Goal: Task Accomplishment & Management: Complete application form

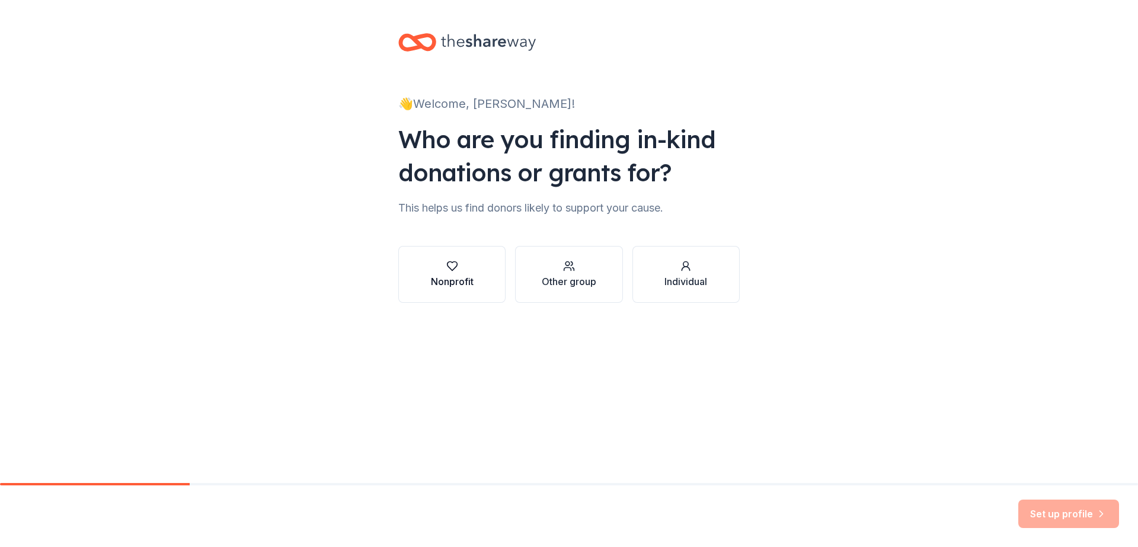
click at [437, 280] on div "Nonprofit" at bounding box center [452, 281] width 43 height 14
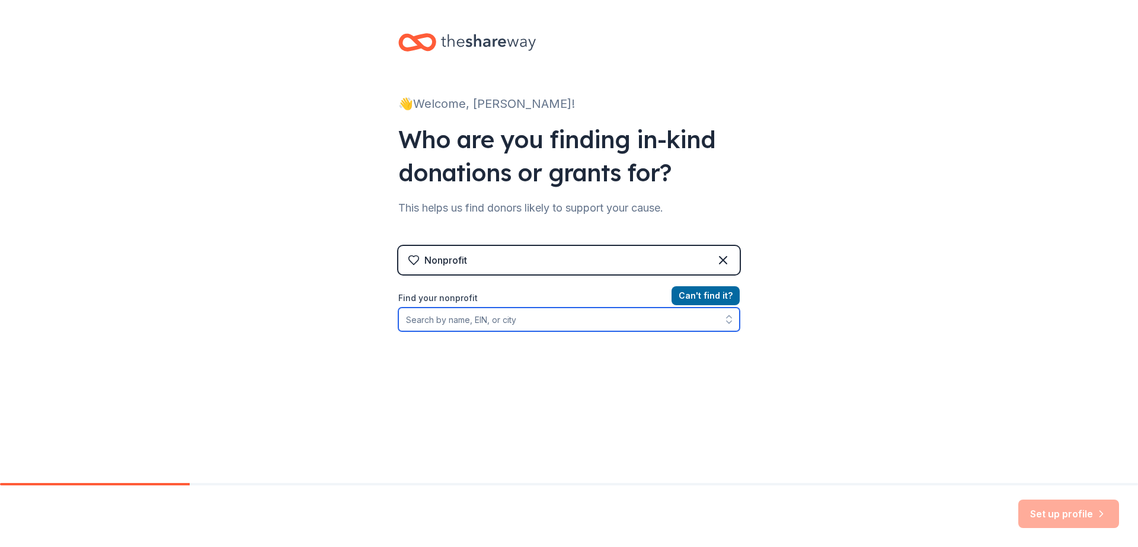
click at [444, 329] on input "Find your nonprofit" at bounding box center [568, 319] width 341 height 24
type input "n"
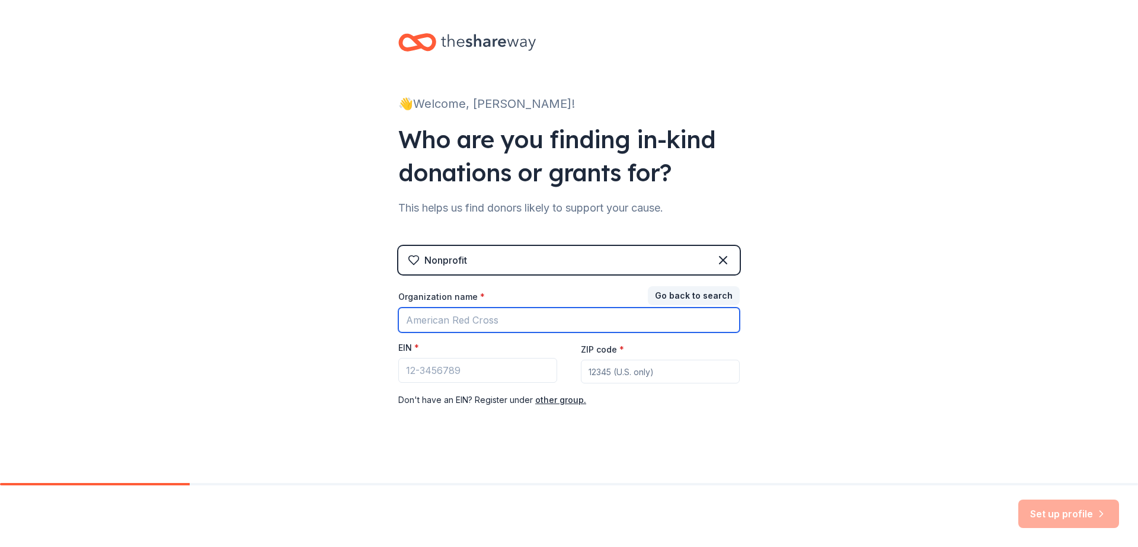
click at [456, 316] on input "Organization name *" at bounding box center [568, 319] width 341 height 25
type input "NFI NORTH"
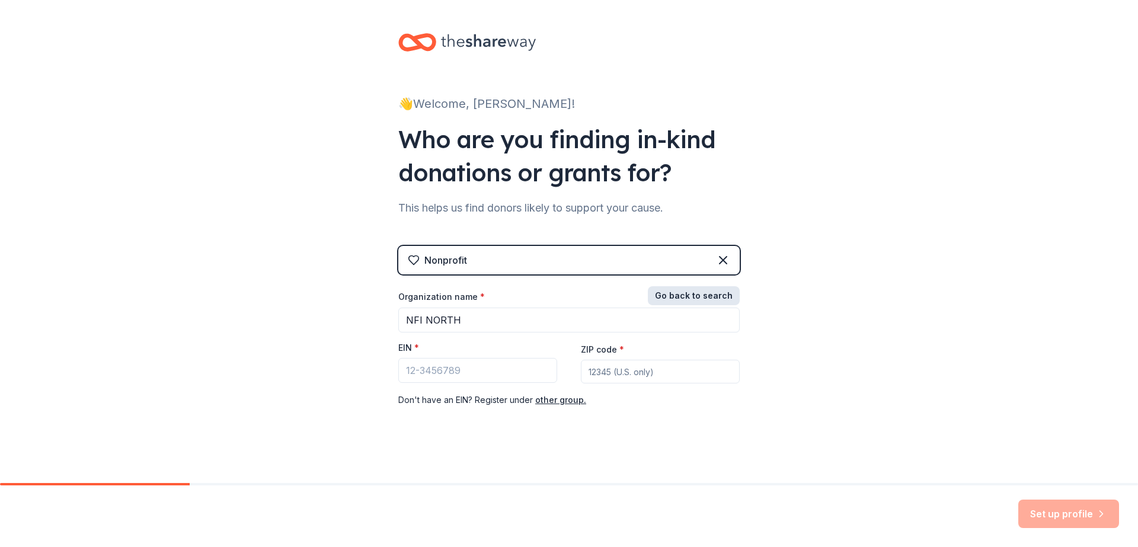
click at [688, 296] on button "Go back to search" at bounding box center [694, 295] width 92 height 19
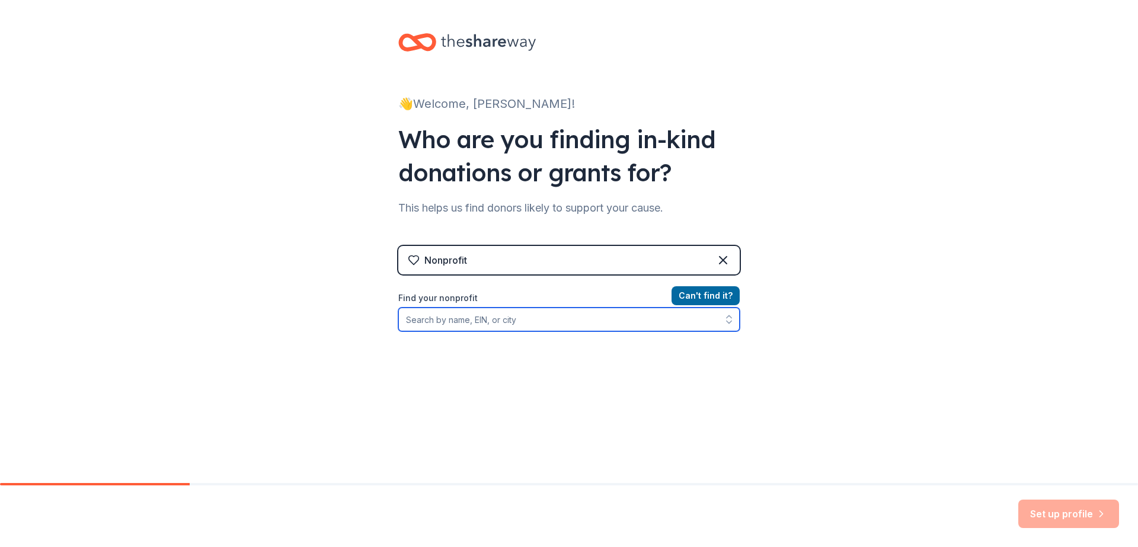
click at [502, 323] on input "Find your nonprofit" at bounding box center [568, 319] width 341 height 24
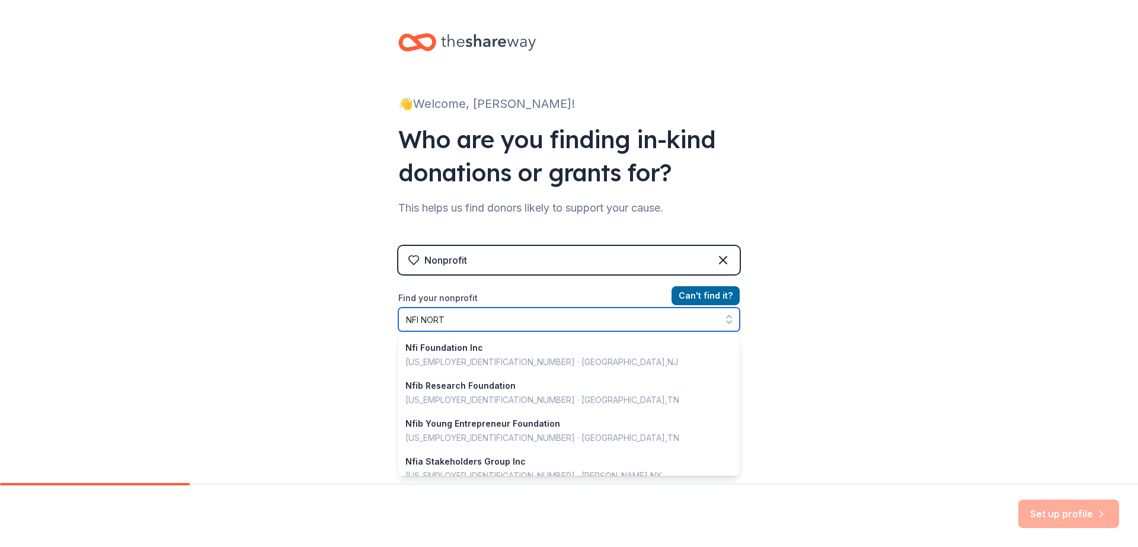
type input "NFI NORTH"
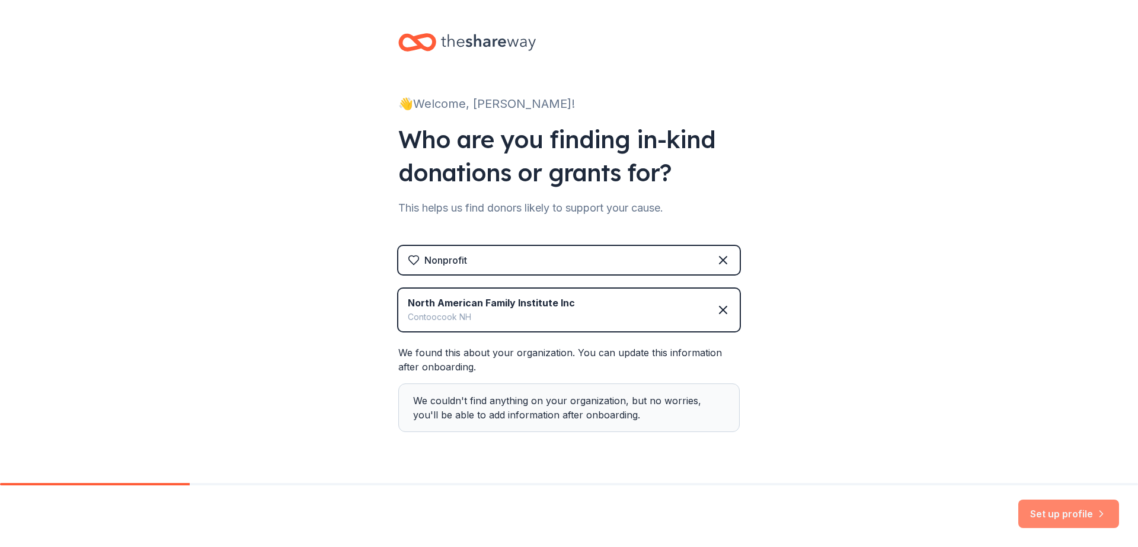
click at [1077, 517] on button "Set up profile" at bounding box center [1068, 513] width 101 height 28
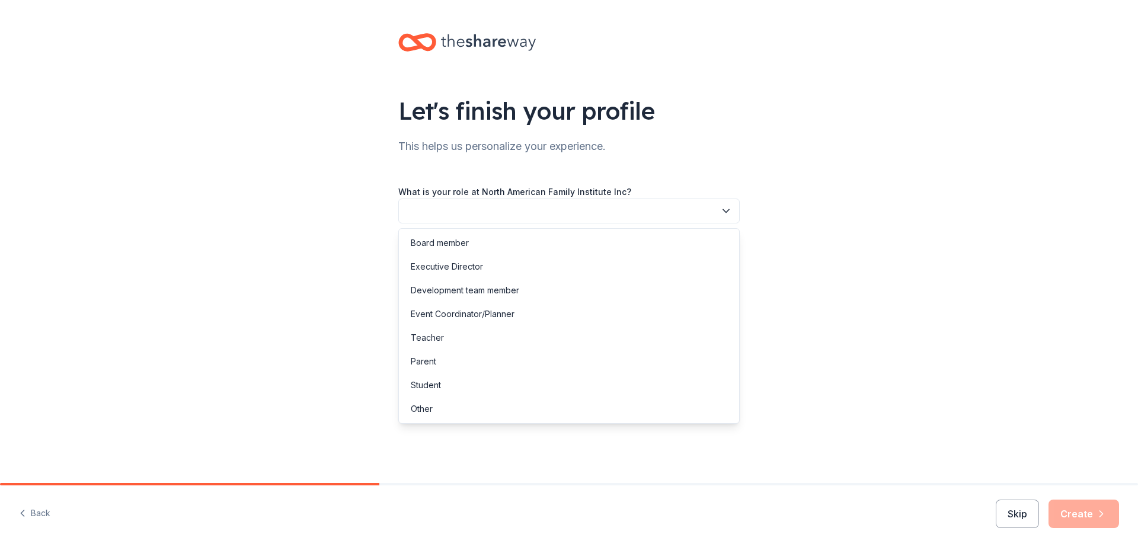
click at [462, 206] on button "button" at bounding box center [568, 210] width 341 height 25
click at [466, 310] on div "Event Coordinator/Planner" at bounding box center [463, 314] width 104 height 14
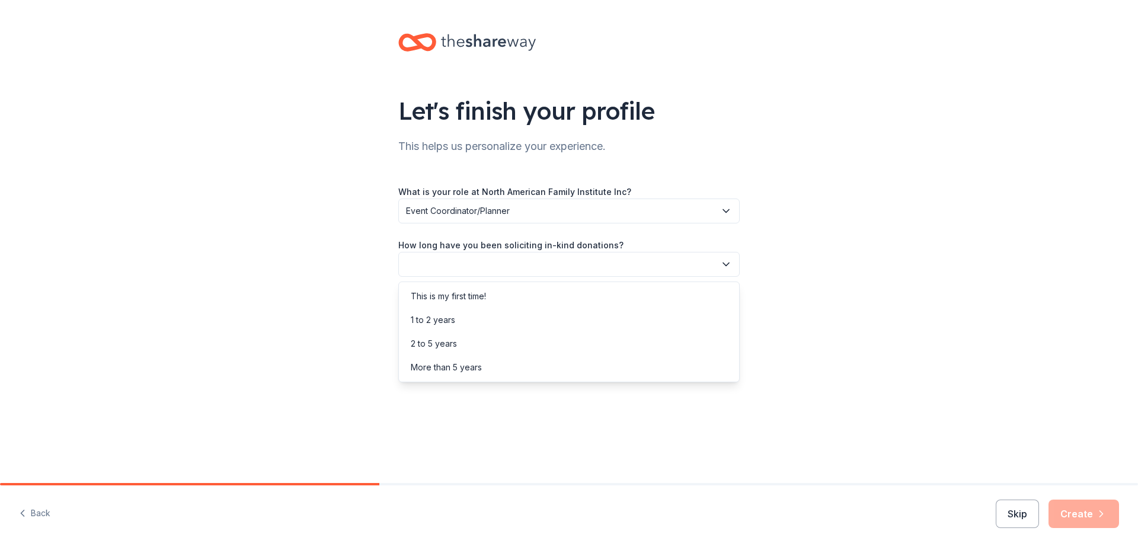
click at [451, 265] on button "button" at bounding box center [568, 264] width 341 height 25
click at [453, 367] on div "More than 5 years" at bounding box center [446, 367] width 71 height 14
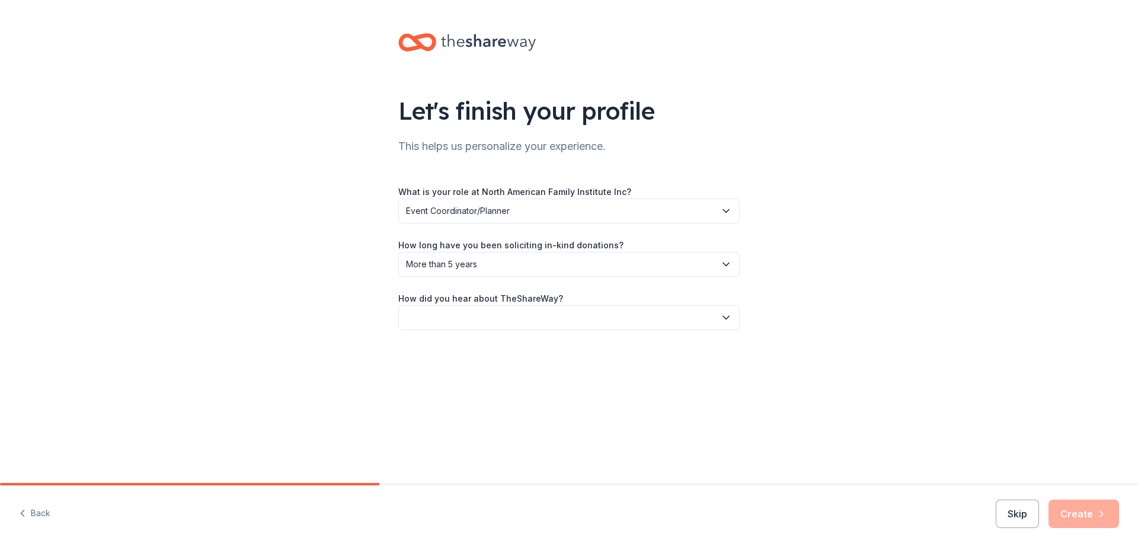
click at [435, 316] on button "button" at bounding box center [568, 317] width 341 height 25
click at [445, 369] on div "Online search" at bounding box center [438, 373] width 54 height 14
click at [1089, 514] on button "Create" at bounding box center [1083, 513] width 71 height 28
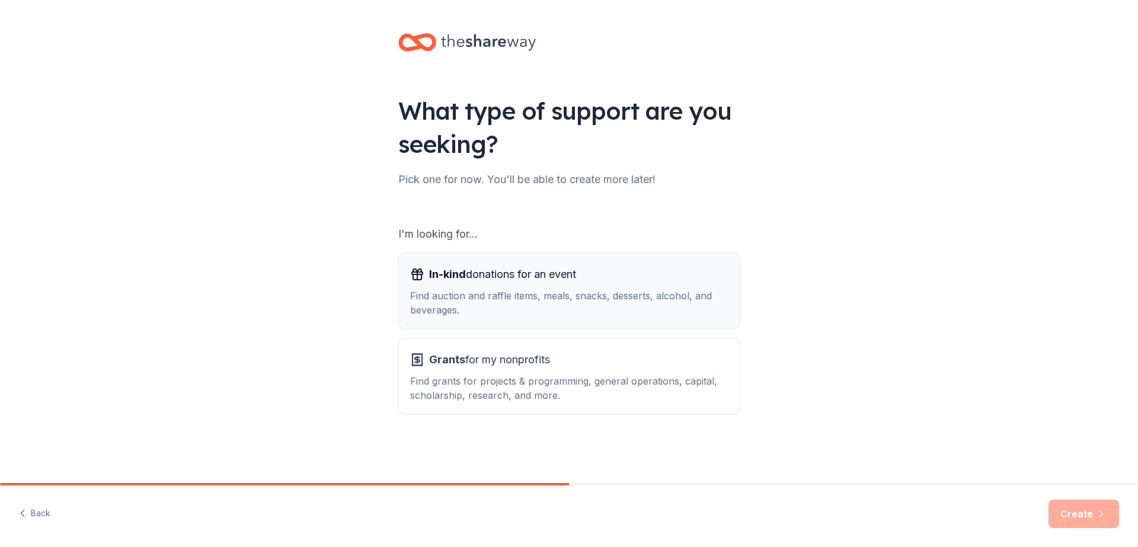
click at [498, 293] on div "Find auction and raffle items, meals, snacks, desserts, alcohol, and beverages." at bounding box center [569, 303] width 318 height 28
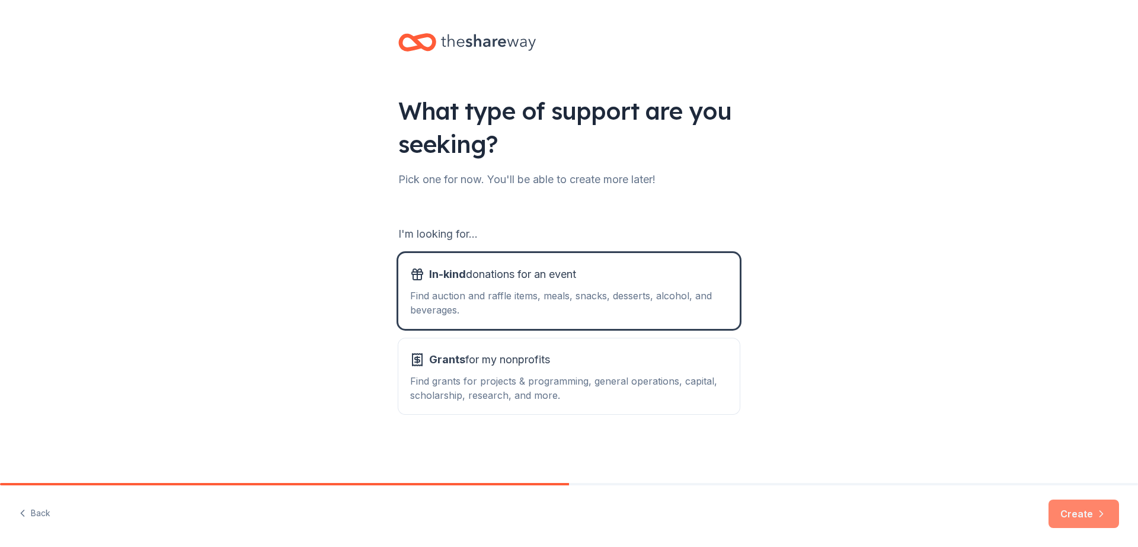
click at [1077, 511] on button "Create" at bounding box center [1083, 513] width 71 height 28
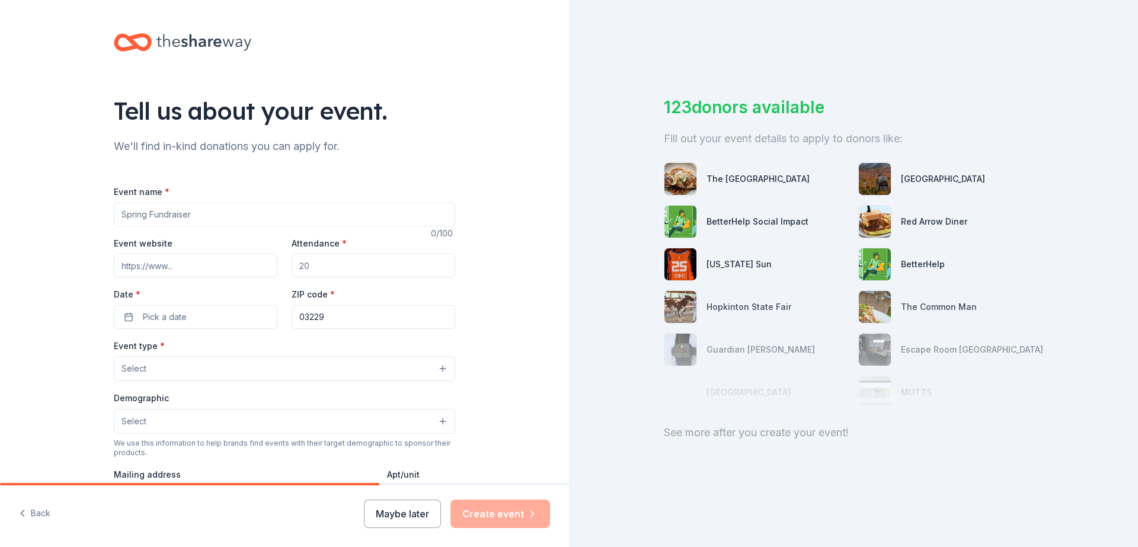
click at [228, 217] on input "Event name *" at bounding box center [284, 215] width 341 height 24
type input "s"
type input "Santa Shuffle 5K Run/Walk for Children"
click at [212, 273] on input "Event website" at bounding box center [196, 266] width 164 height 24
click at [176, 271] on input "Event website" at bounding box center [196, 266] width 164 height 24
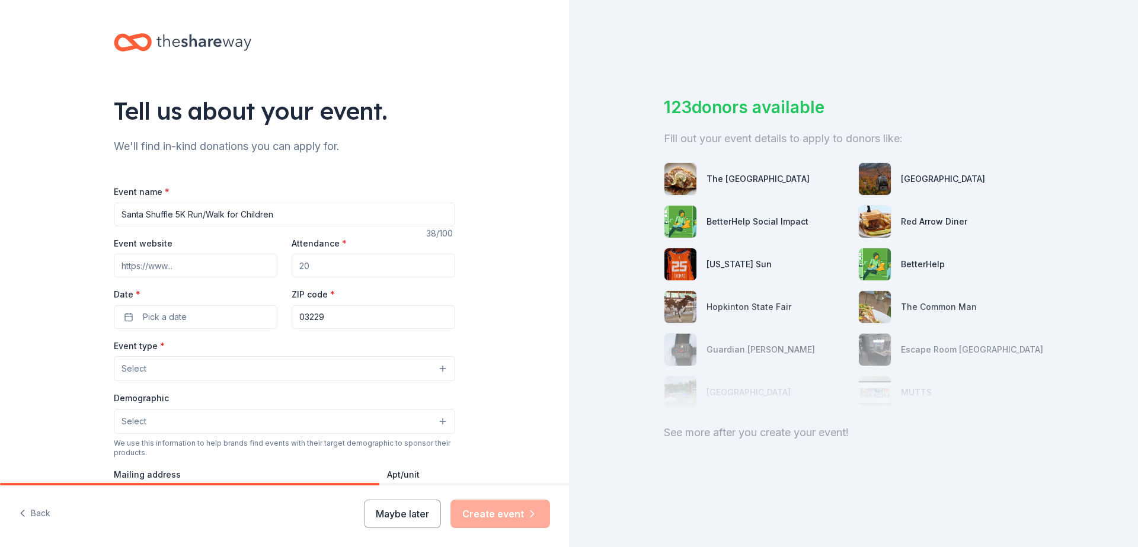
click at [192, 264] on input "Event website" at bounding box center [196, 266] width 164 height 24
paste input "[URL][DOMAIN_NAME]"
type input "[URL][DOMAIN_NAME]"
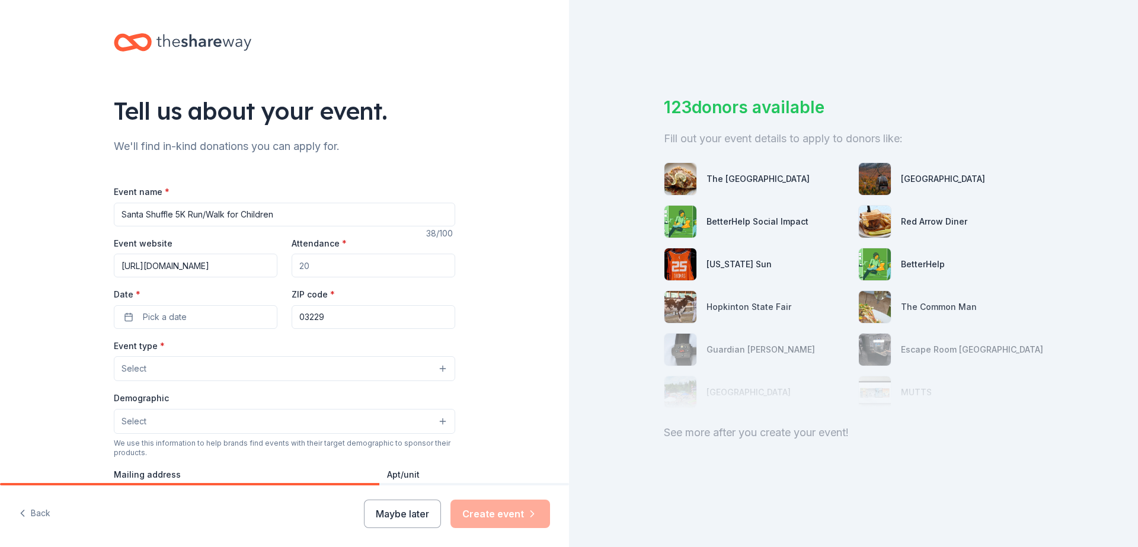
drag, startPoint x: 332, startPoint y: 270, endPoint x: 274, endPoint y: 270, distance: 58.7
click at [275, 271] on div "Event website [URL][DOMAIN_NAME] Attendance * Date * Pick a date ZIP code * 032…" at bounding box center [284, 282] width 341 height 93
drag, startPoint x: 293, startPoint y: 269, endPoint x: 317, endPoint y: 264, distance: 24.7
click at [317, 264] on input "Attendance *" at bounding box center [373, 266] width 164 height 24
type input "120"
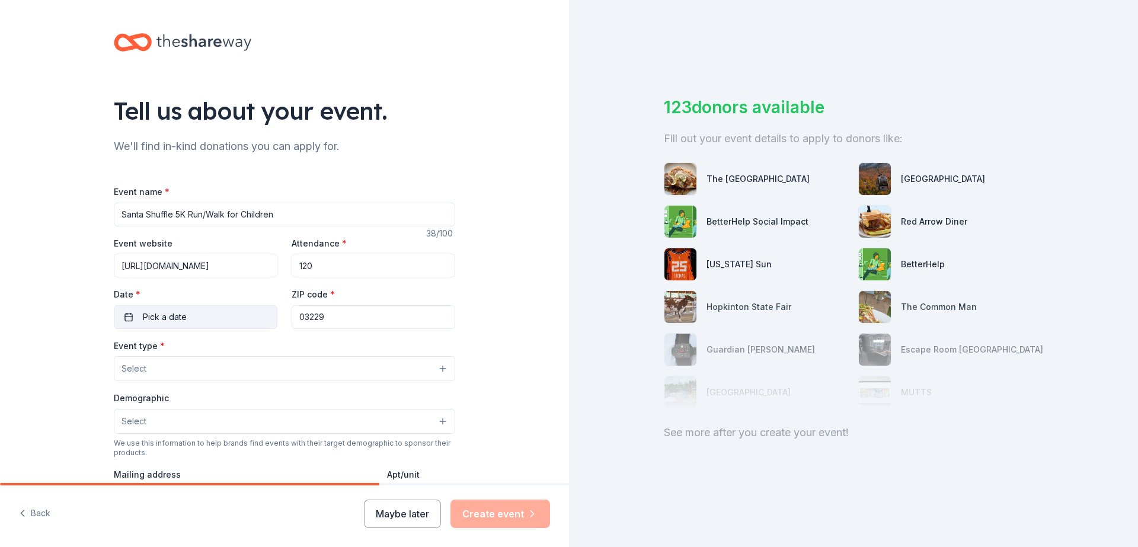
click at [229, 322] on button "Pick a date" at bounding box center [196, 317] width 164 height 24
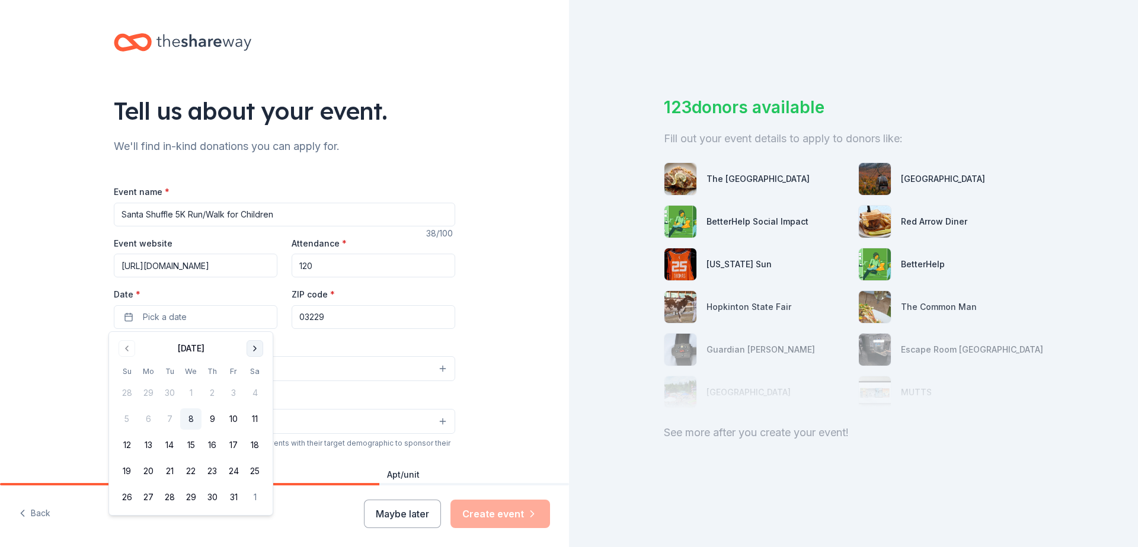
click at [259, 350] on button "Go to next month" at bounding box center [254, 348] width 17 height 17
click at [232, 496] on button "28" at bounding box center [233, 496] width 21 height 21
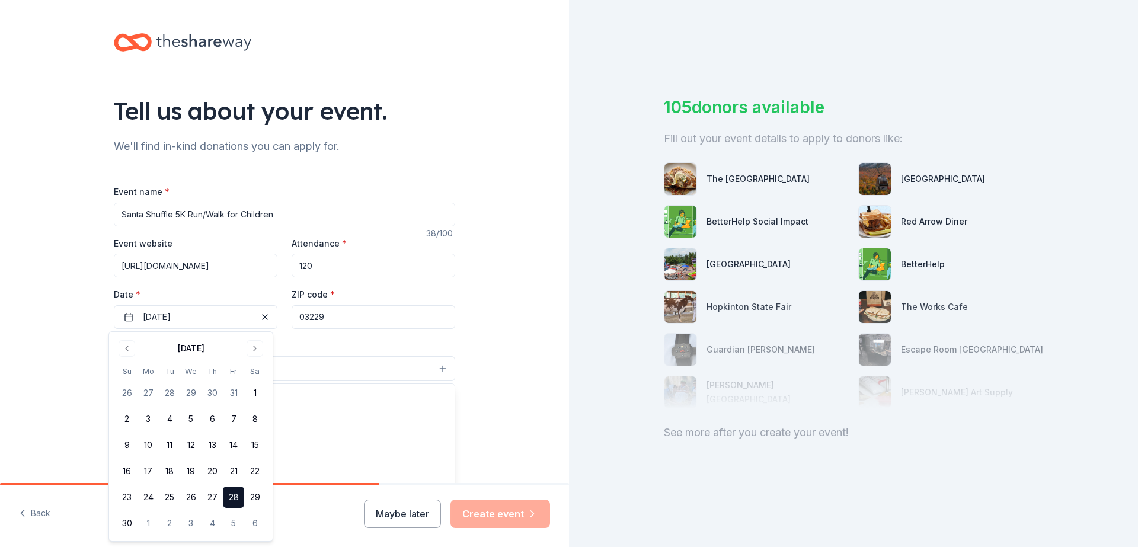
click at [357, 363] on button "Select" at bounding box center [284, 368] width 341 height 25
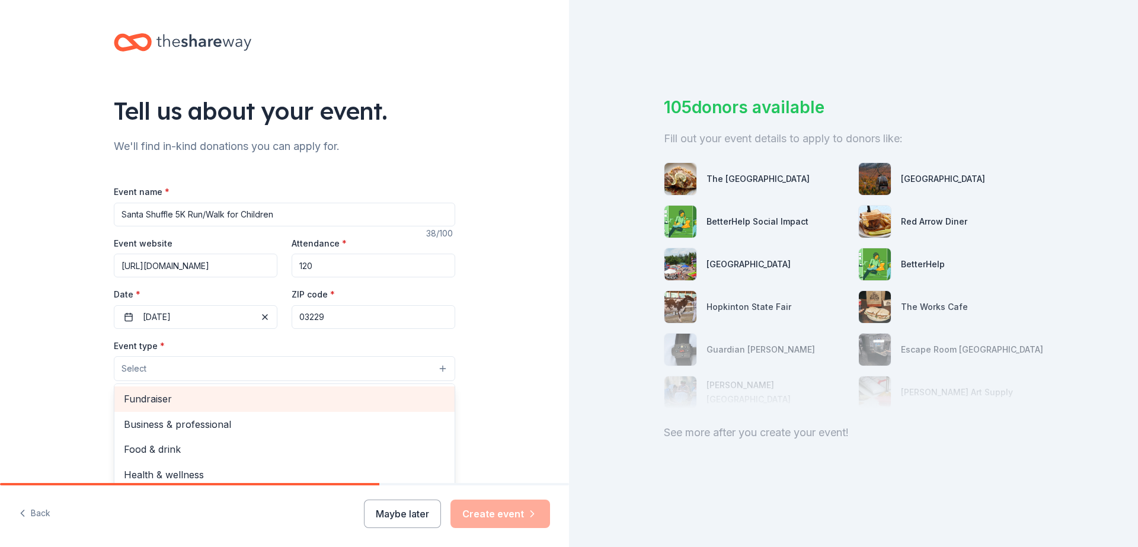
click at [165, 395] on span "Fundraiser" at bounding box center [284, 398] width 321 height 15
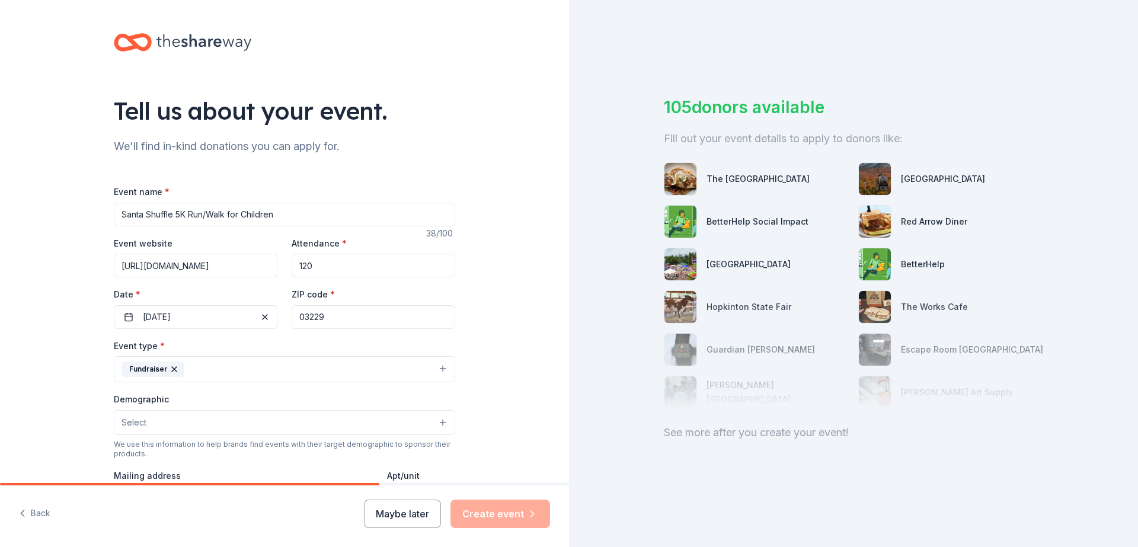
click at [169, 370] on icon "button" at bounding box center [173, 368] width 9 height 9
click at [142, 367] on button "Select" at bounding box center [284, 368] width 341 height 25
click at [161, 385] on div "Fundraiser Business & professional Food & drink Health & wellness Hobbies Music…" at bounding box center [284, 454] width 341 height 142
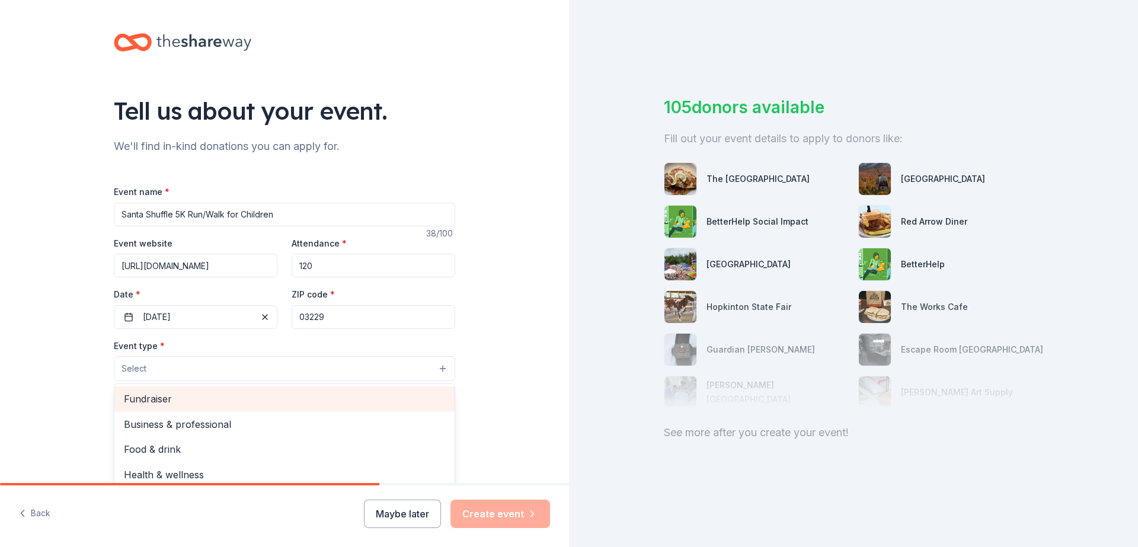
click at [156, 401] on span "Fundraiser" at bounding box center [284, 398] width 321 height 15
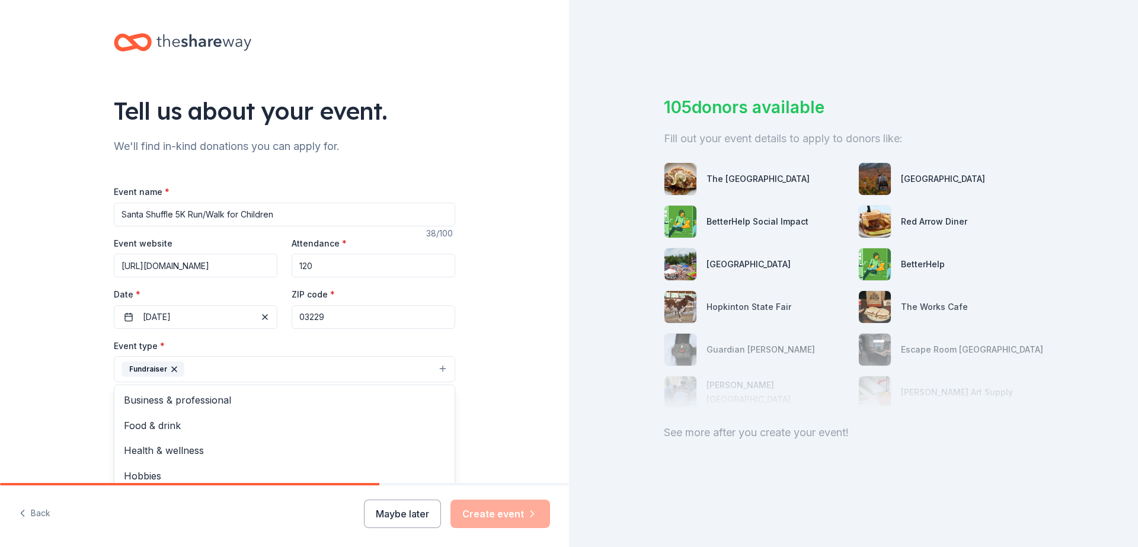
click at [480, 361] on div "Tell us about your event. We'll find in-kind donations you can apply for. Event…" at bounding box center [284, 395] width 569 height 790
click at [162, 424] on button "Select" at bounding box center [284, 422] width 341 height 25
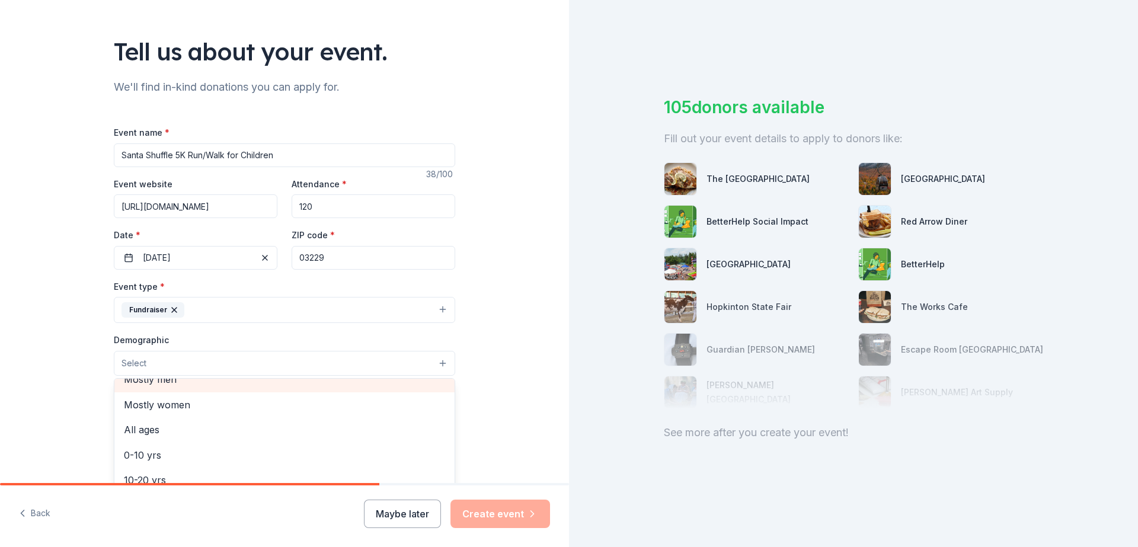
scroll to position [59, 0]
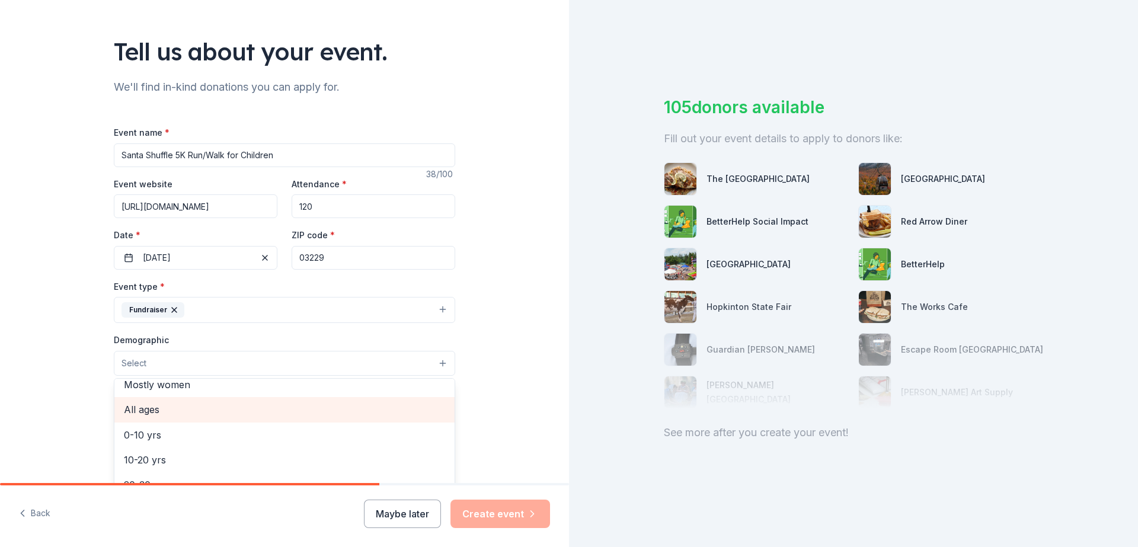
click at [152, 403] on span "All ages" at bounding box center [284, 409] width 321 height 15
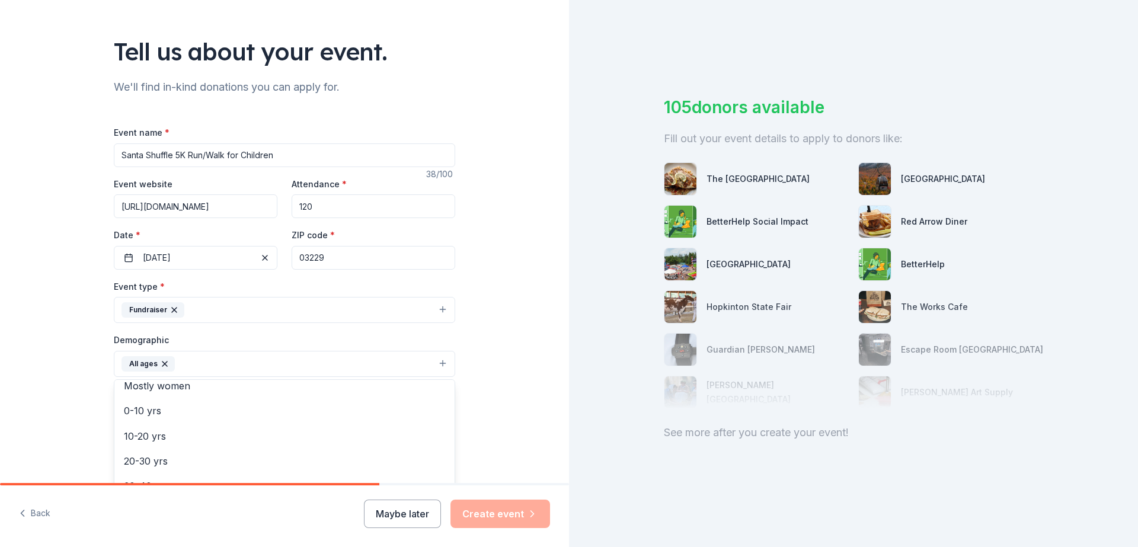
click at [481, 376] on div "Tell us about your event. We'll find in-kind donations you can apply for. Event…" at bounding box center [284, 336] width 569 height 791
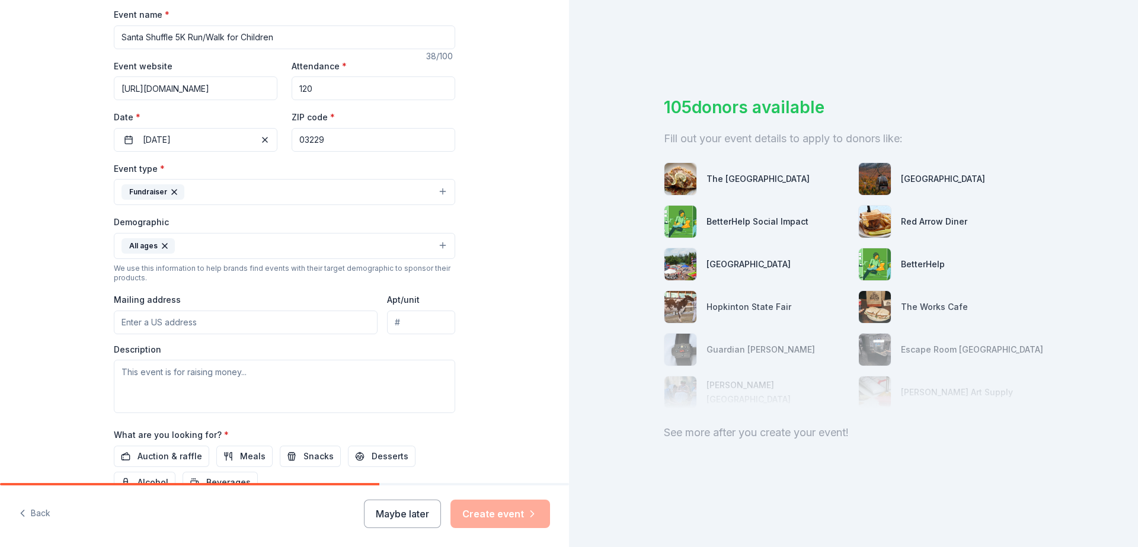
scroll to position [178, 0]
click at [204, 322] on input "Mailing address" at bounding box center [246, 322] width 264 height 24
type input "40 PARK LAN"
type input "03301"
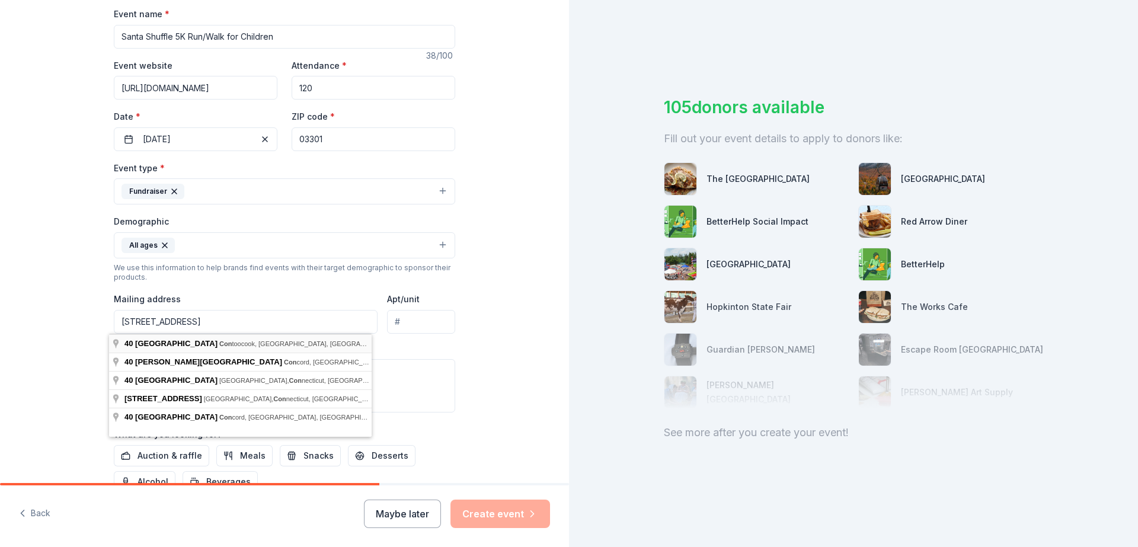
type input "[STREET_ADDRESS]"
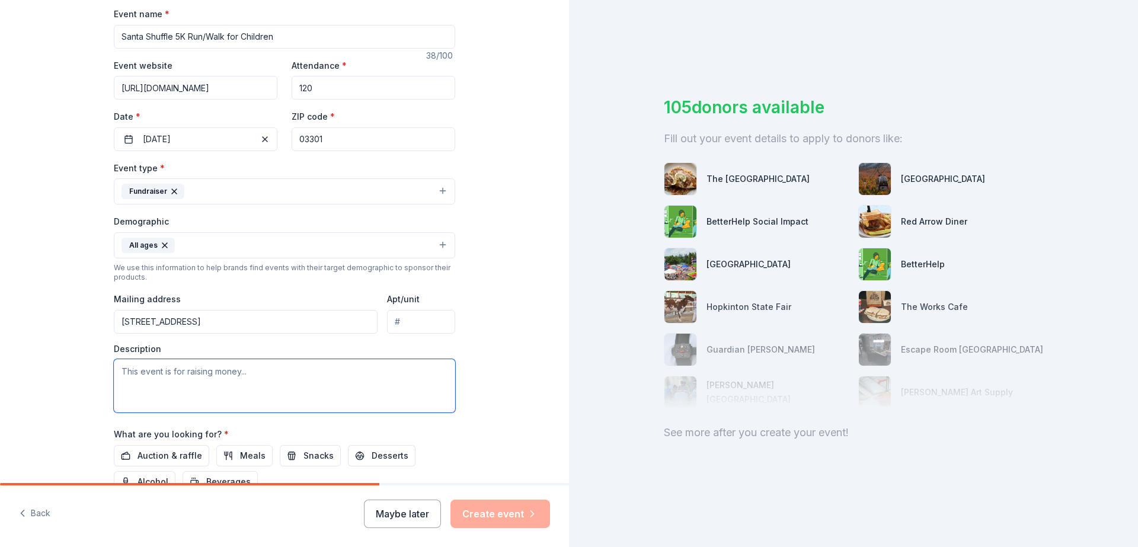
click at [175, 378] on textarea at bounding box center [284, 385] width 341 height 53
click at [201, 370] on textarea "Children in a Residual setting" at bounding box center [284, 385] width 341 height 53
click at [241, 382] on textarea "Children in a Residential setting" at bounding box center [284, 385] width 341 height 53
drag, startPoint x: 116, startPoint y: 370, endPoint x: 276, endPoint y: 382, distance: 160.4
click at [276, 382] on textarea "Children in a Residential setting." at bounding box center [284, 385] width 341 height 53
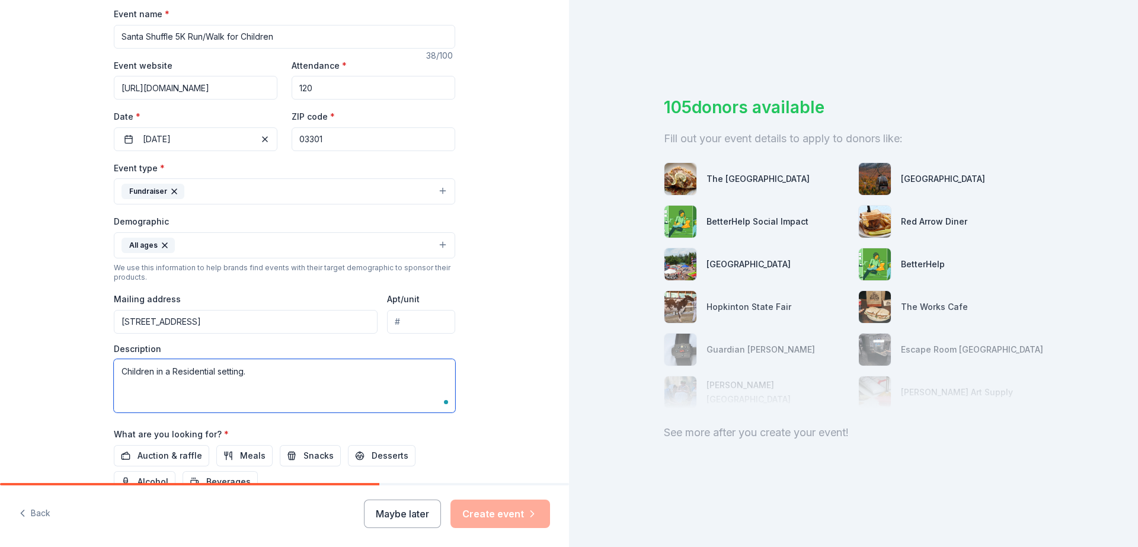
paste textarea "Bridge Crossing has a unique understanding of providing a safe, nurturing envir…"
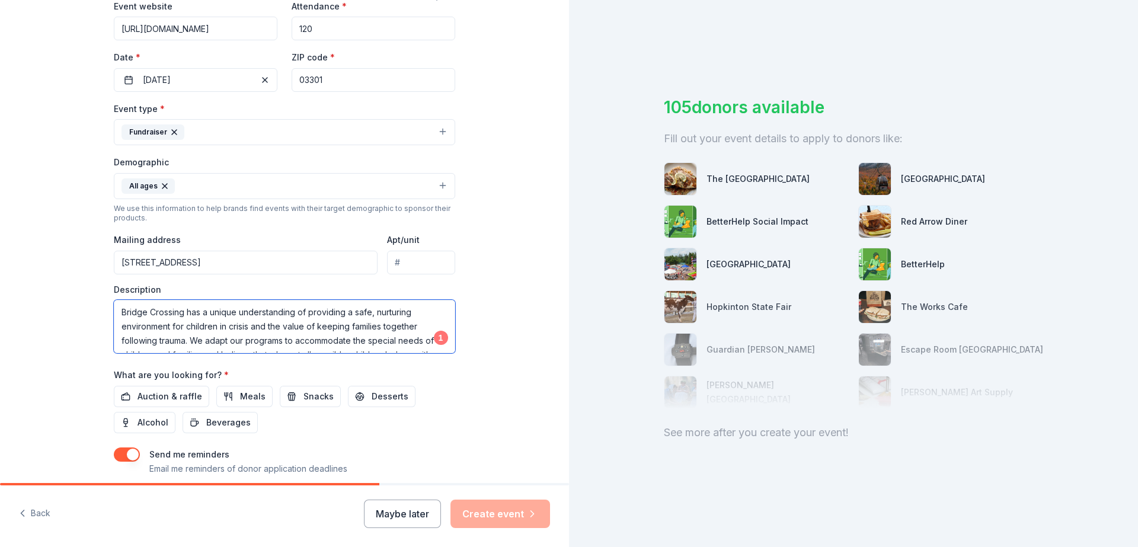
scroll to position [296, 0]
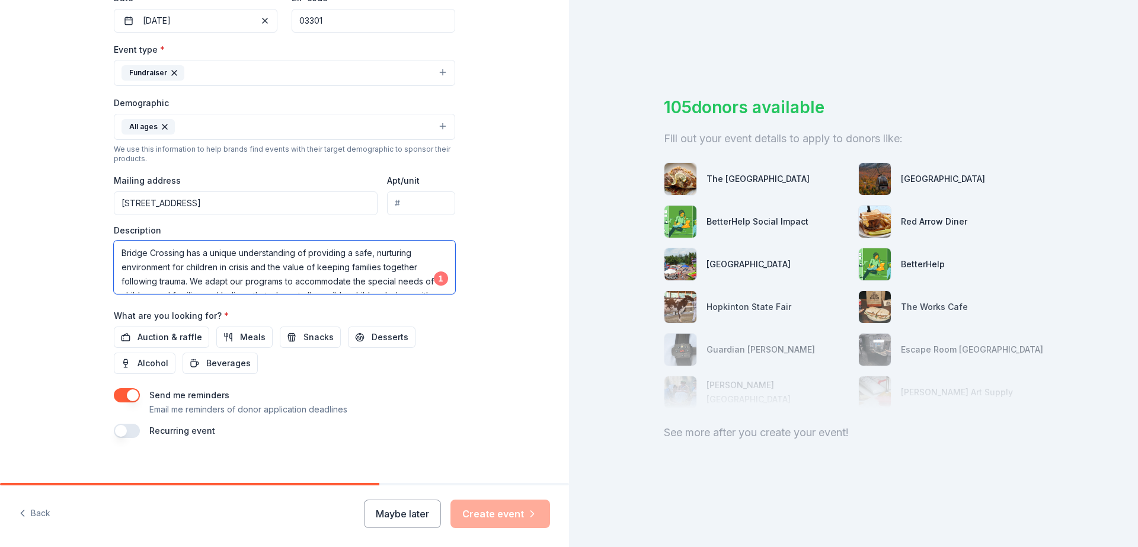
click at [179, 253] on textarea "Bridge Crossing has a unique understanding of providing a safe, nurturing envir…" at bounding box center [284, 267] width 341 height 53
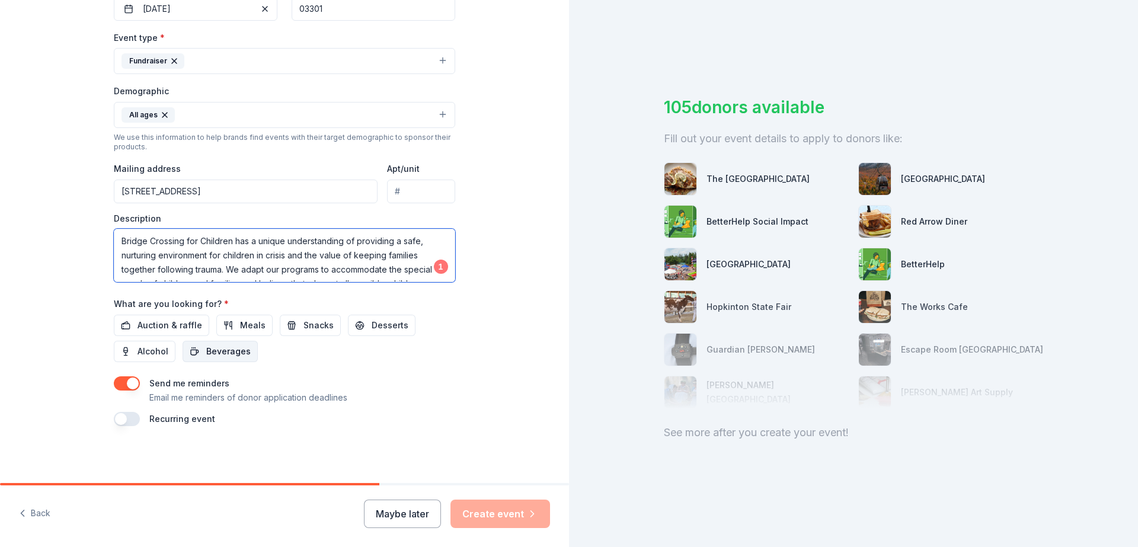
type textarea "Bridge Crossing for Children has a unique understanding of providing a safe, nu…"
click at [229, 351] on span "Beverages" at bounding box center [228, 351] width 44 height 14
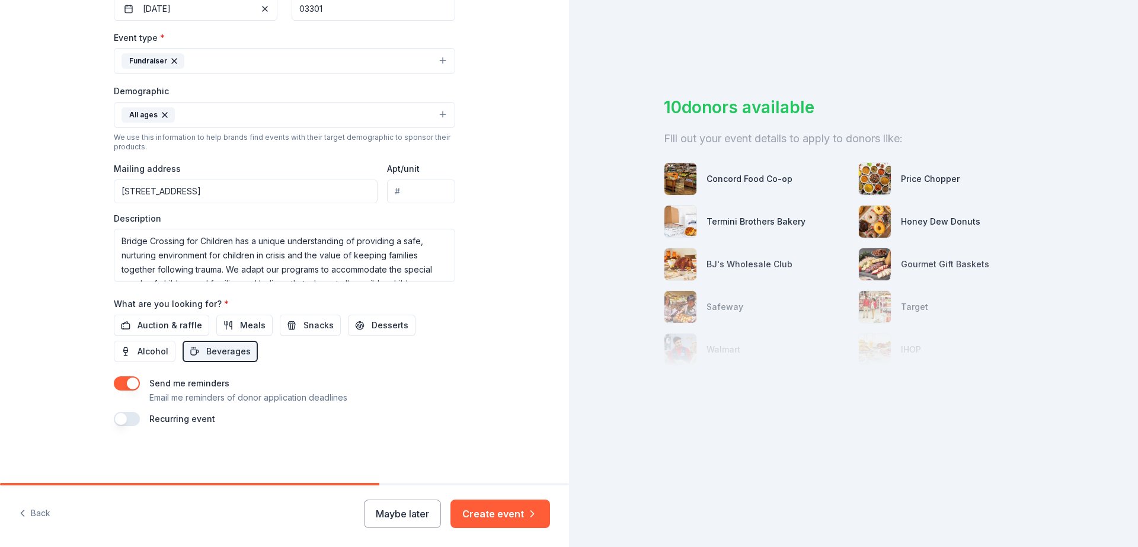
drag, startPoint x: 119, startPoint y: 421, endPoint x: 285, endPoint y: 422, distance: 165.9
click at [120, 421] on button "button" at bounding box center [127, 419] width 26 height 14
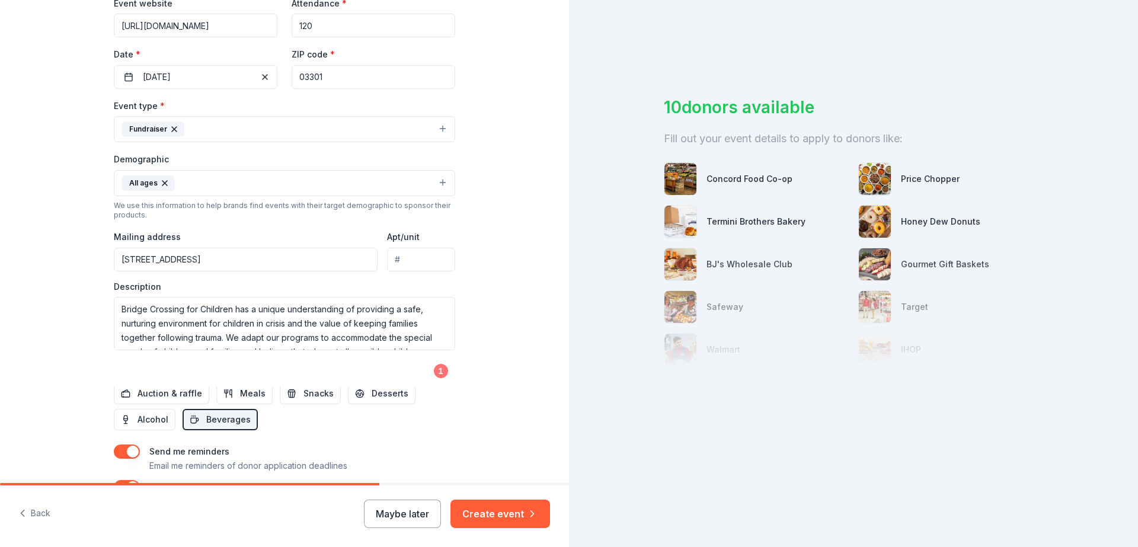
scroll to position [351, 0]
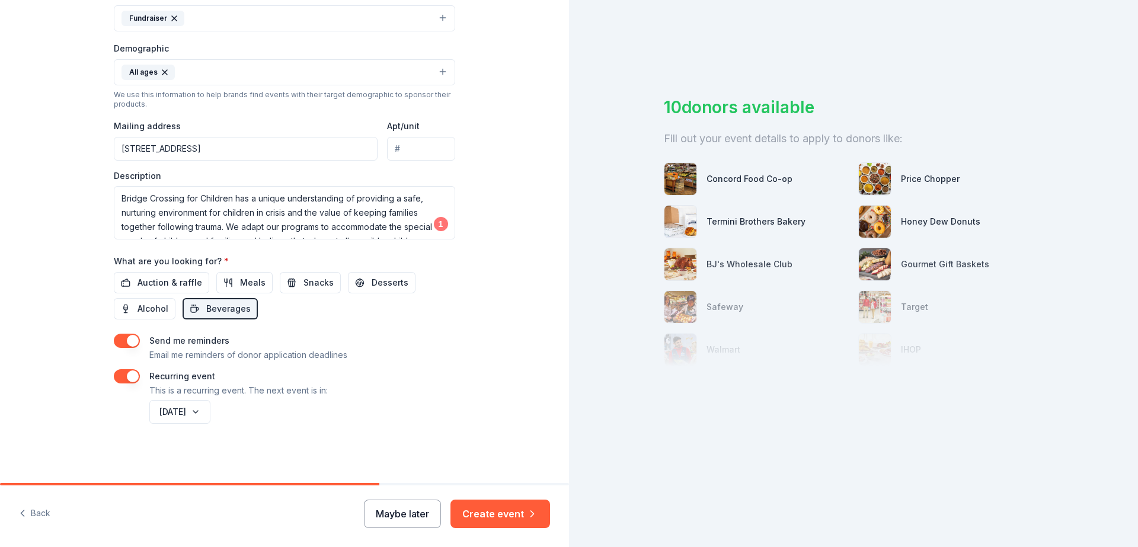
click at [412, 515] on button "Maybe later" at bounding box center [402, 513] width 77 height 28
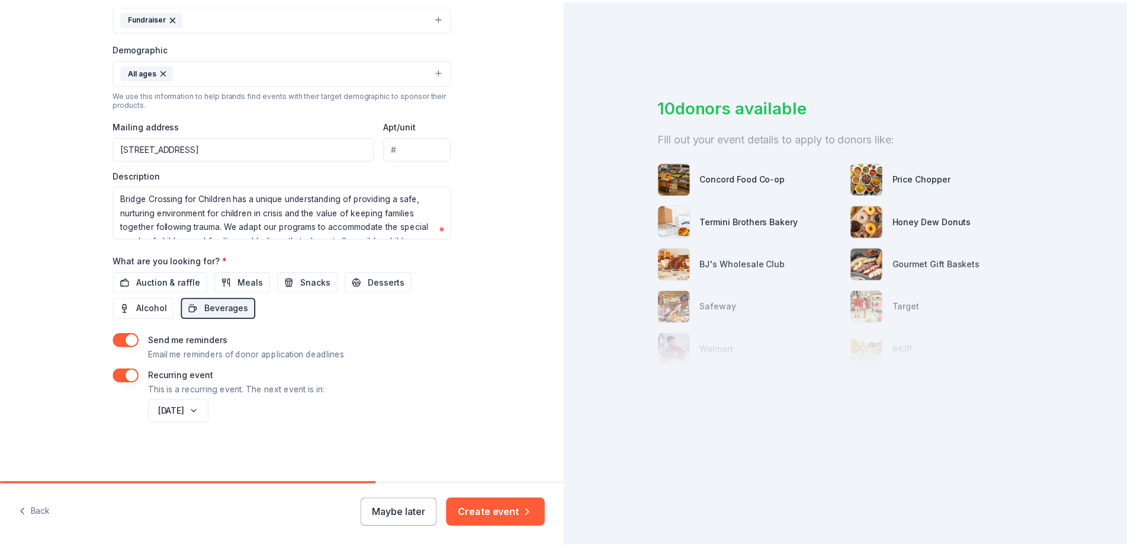
scroll to position [0, 0]
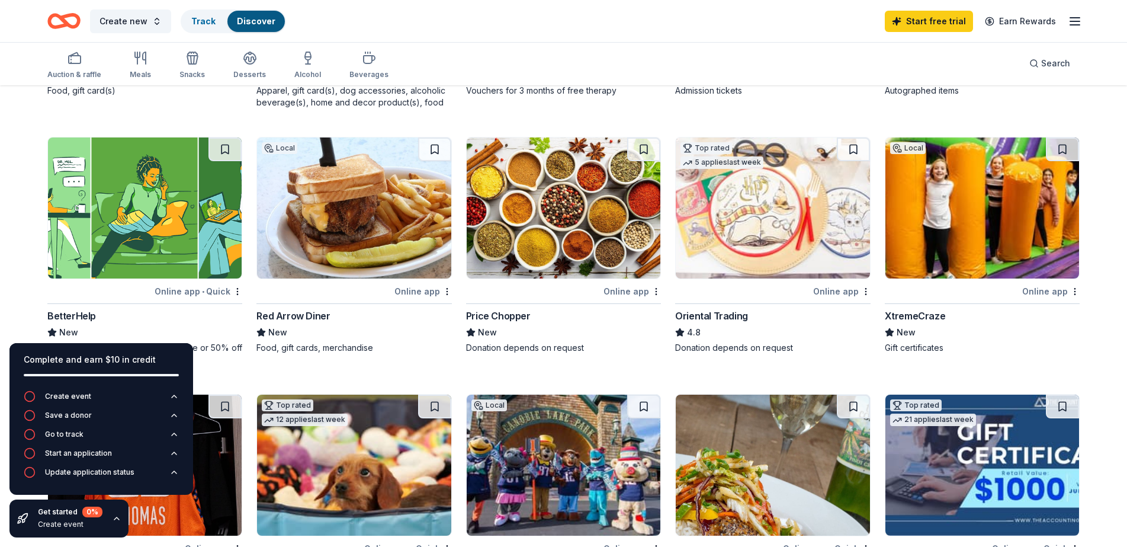
scroll to position [118, 0]
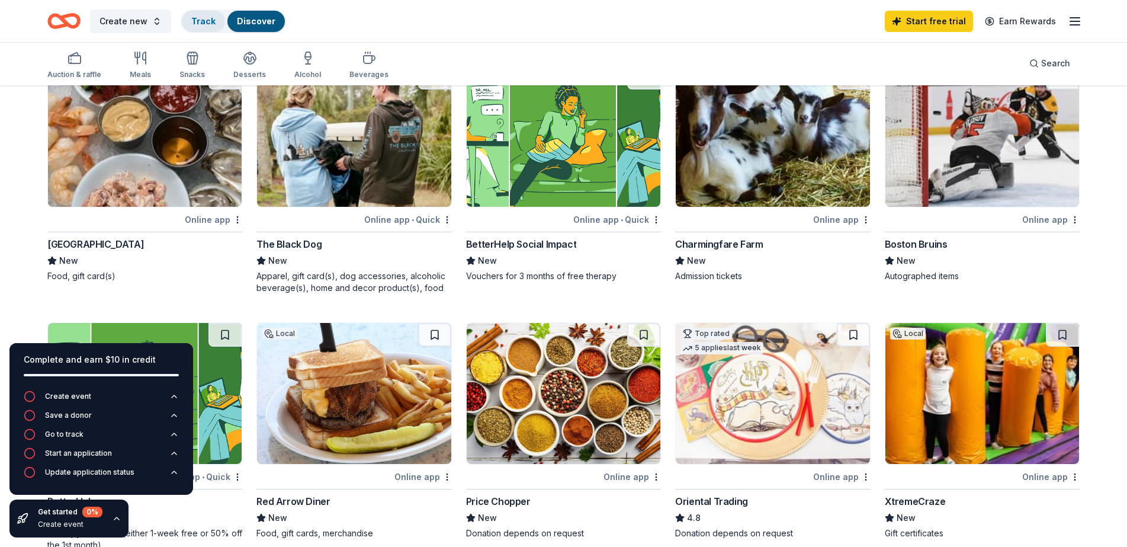
click at [206, 22] on link "Track" at bounding box center [203, 21] width 24 height 10
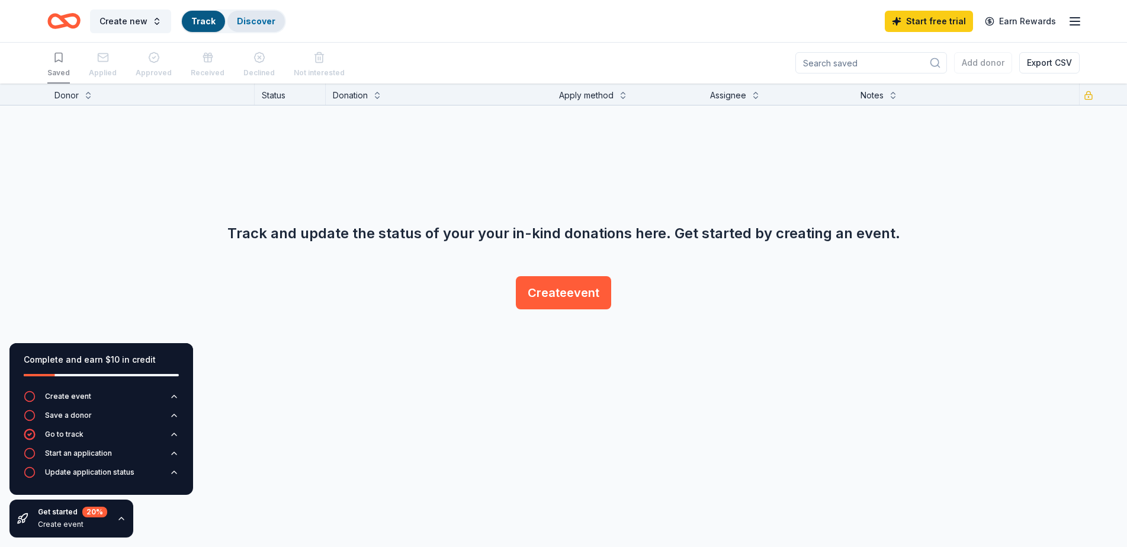
click at [237, 20] on link "Discover" at bounding box center [256, 21] width 39 height 10
